Goal: Find specific page/section: Find specific page/section

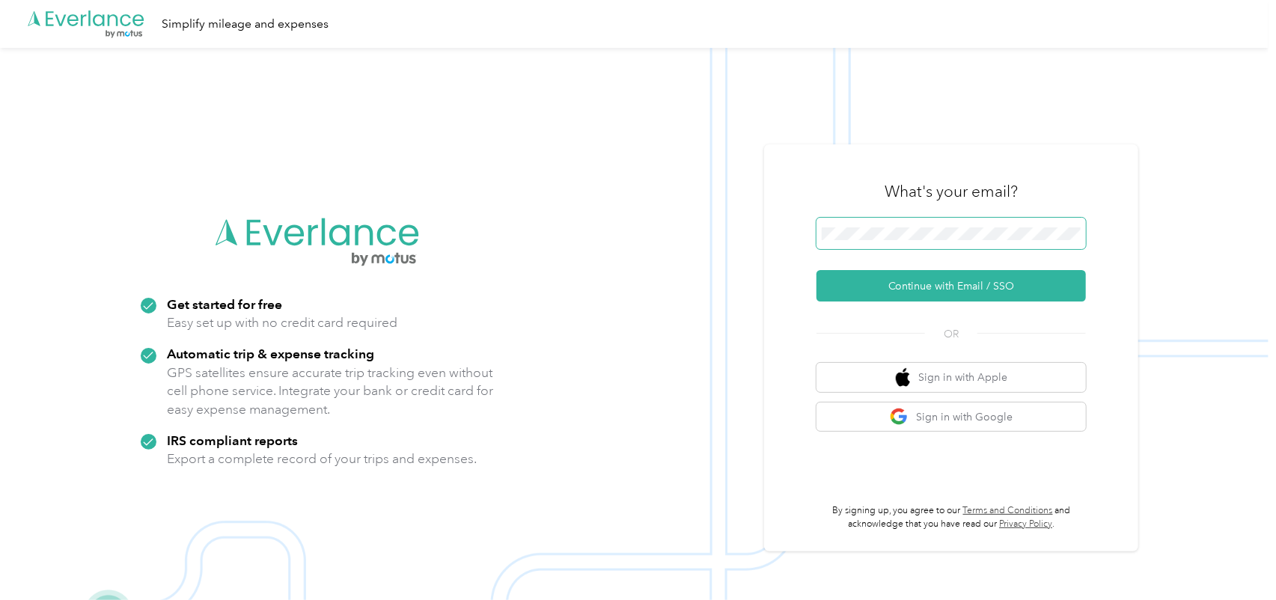
click at [873, 219] on span at bounding box center [951, 233] width 269 height 31
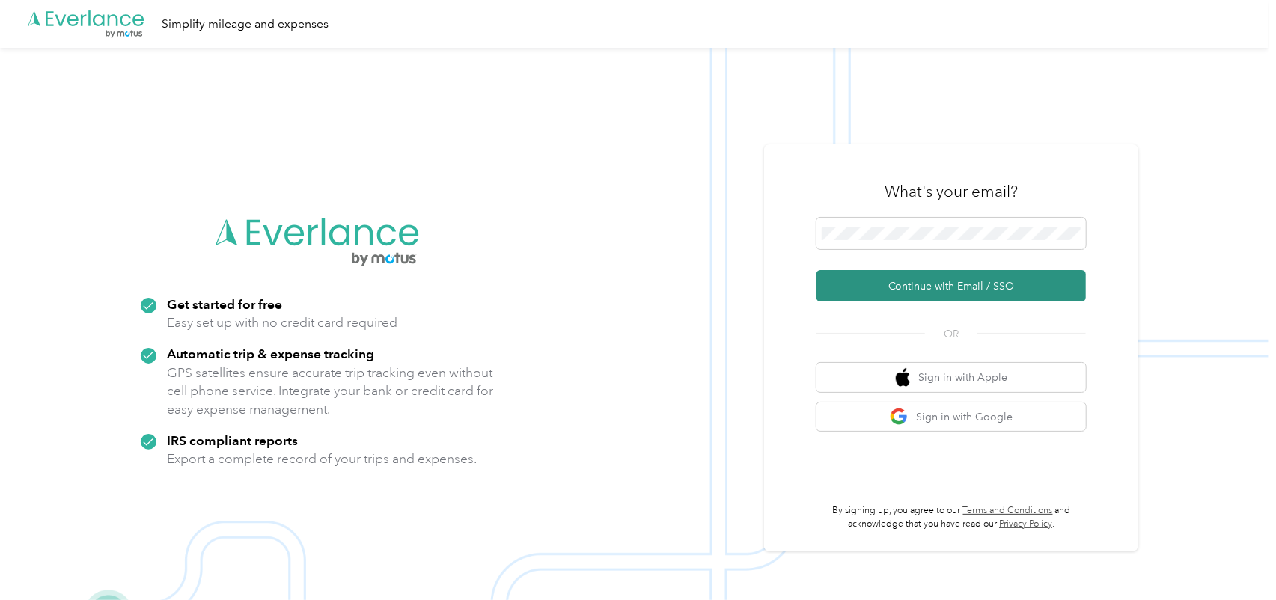
click at [954, 296] on button "Continue with Email / SSO" at bounding box center [951, 285] width 269 height 31
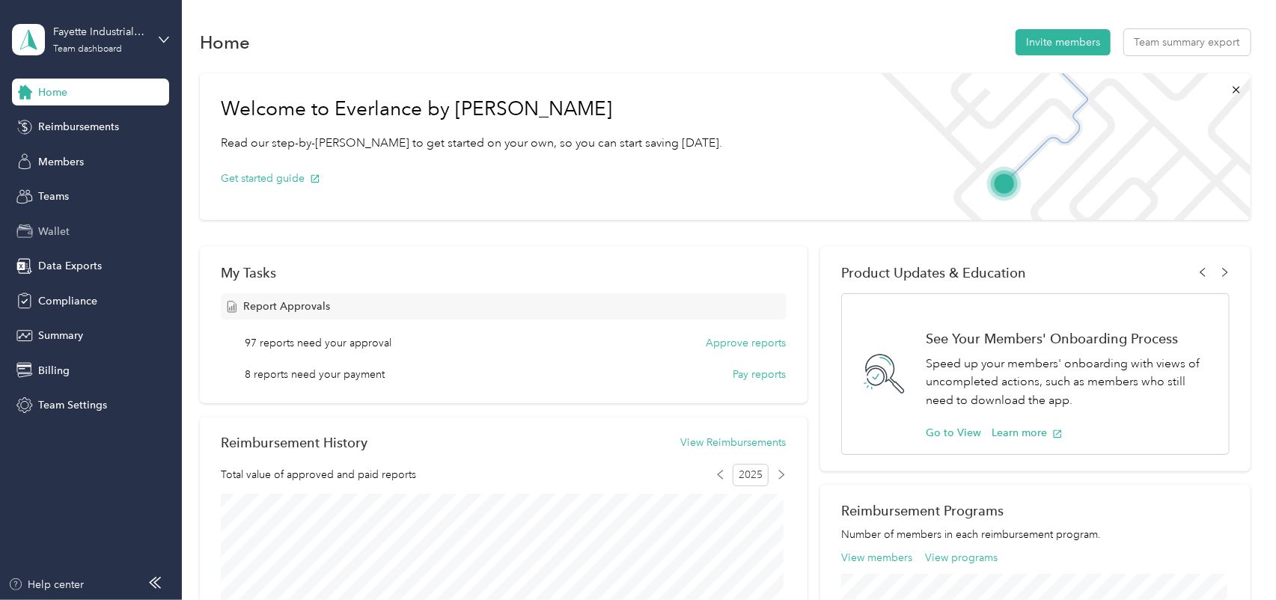
click at [91, 228] on div "Wallet" at bounding box center [90, 231] width 157 height 27
